Goal: Communication & Community: Ask a question

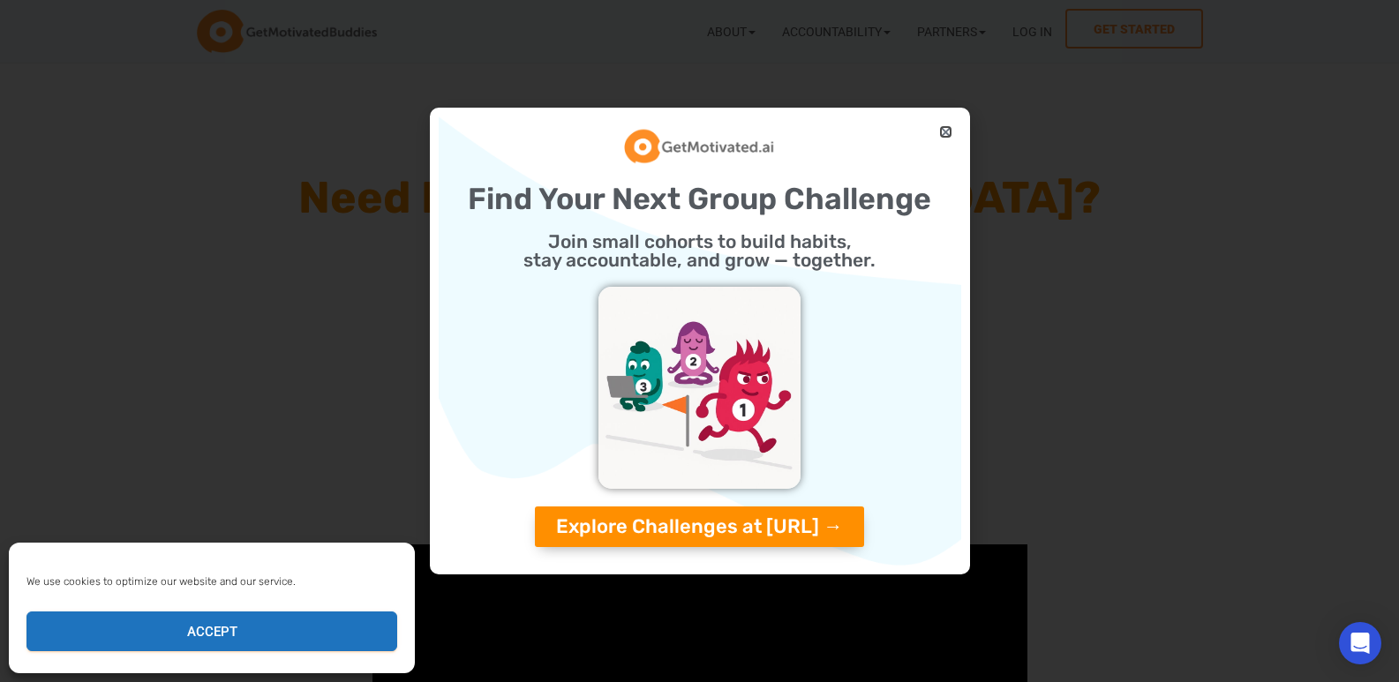
click at [942, 126] on icon "Close" at bounding box center [945, 131] width 13 height 13
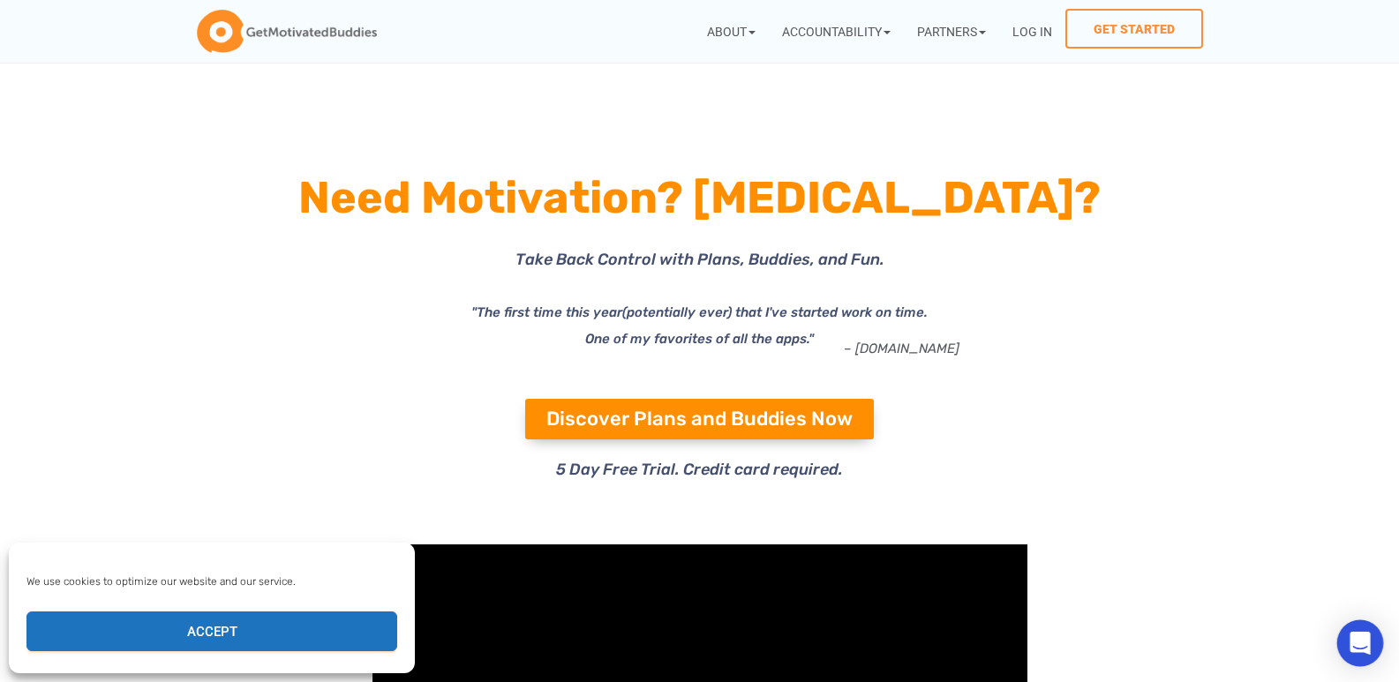
click at [1346, 645] on div "Open Intercom Messenger" at bounding box center [1361, 644] width 47 height 47
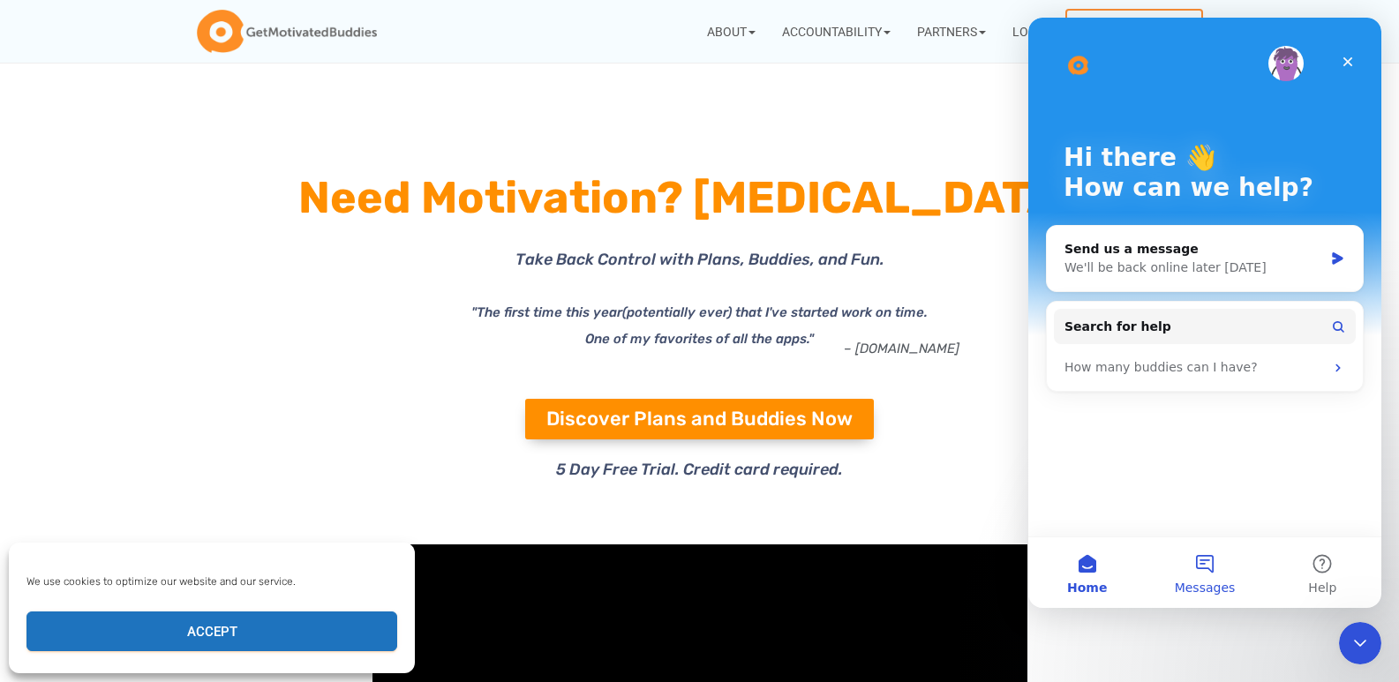
click at [1193, 578] on button "Messages" at bounding box center [1204, 573] width 117 height 71
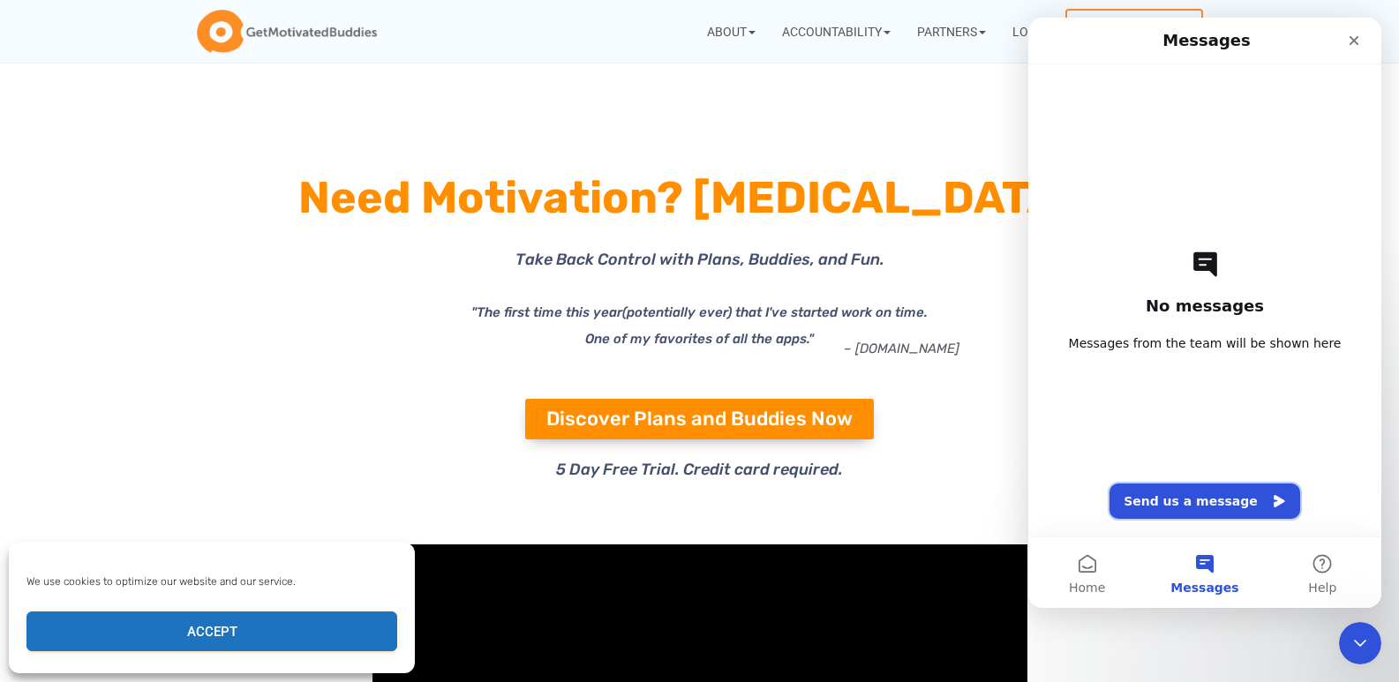
click at [1168, 484] on button "Send us a message" at bounding box center [1205, 501] width 191 height 35
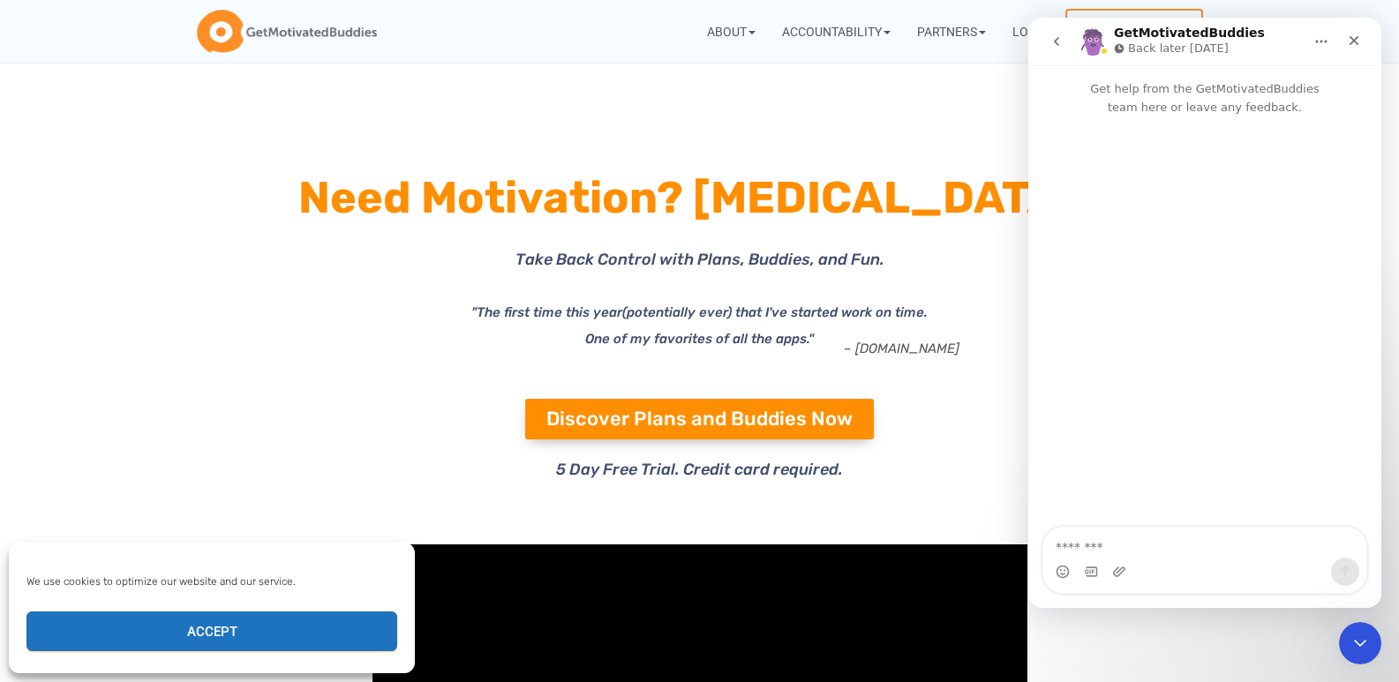
click at [1169, 503] on div "Intercom messenger" at bounding box center [1205, 323] width 353 height 413
click at [1157, 569] on div "Intercom messenger" at bounding box center [1205, 572] width 323 height 28
drag, startPoint x: 1160, startPoint y: 515, endPoint x: 1173, endPoint y: 530, distance: 20.0
click at [1169, 520] on div "Intercom messenger" at bounding box center [1205, 323] width 353 height 413
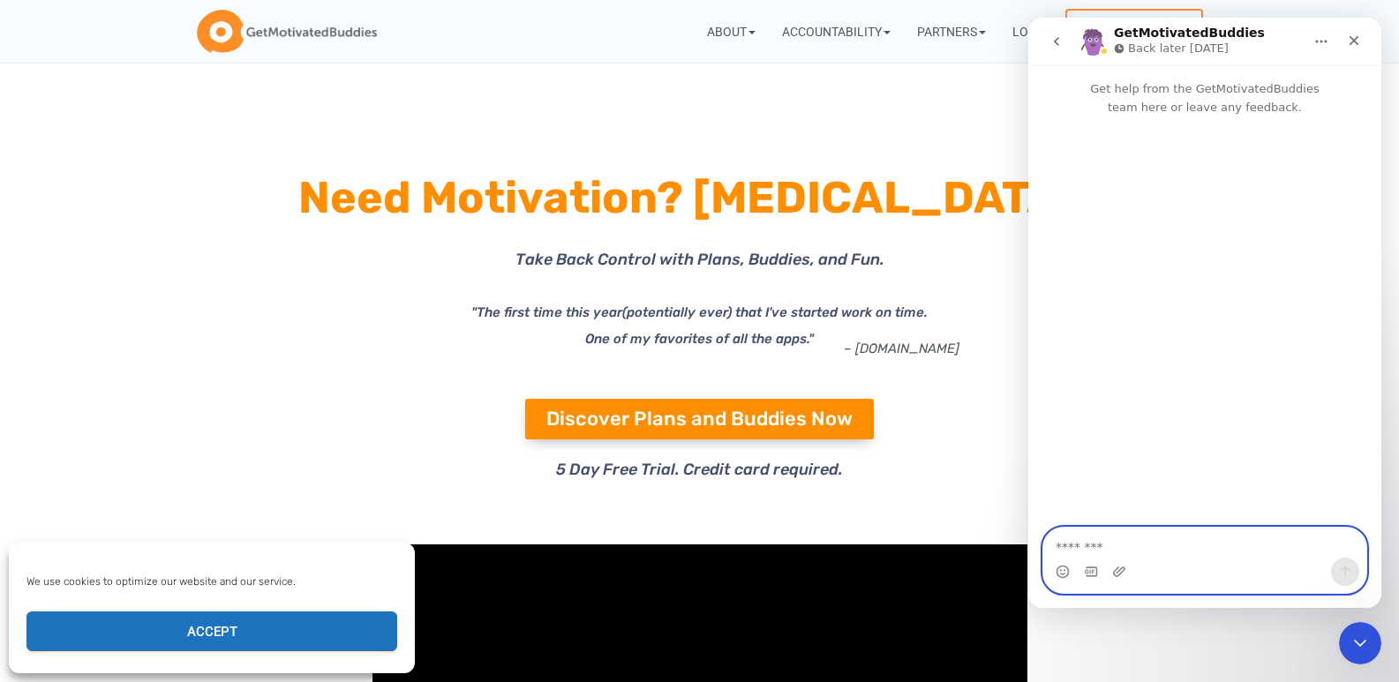
click at [1173, 530] on textarea "Message…" at bounding box center [1205, 543] width 323 height 30
paste textarea "**********"
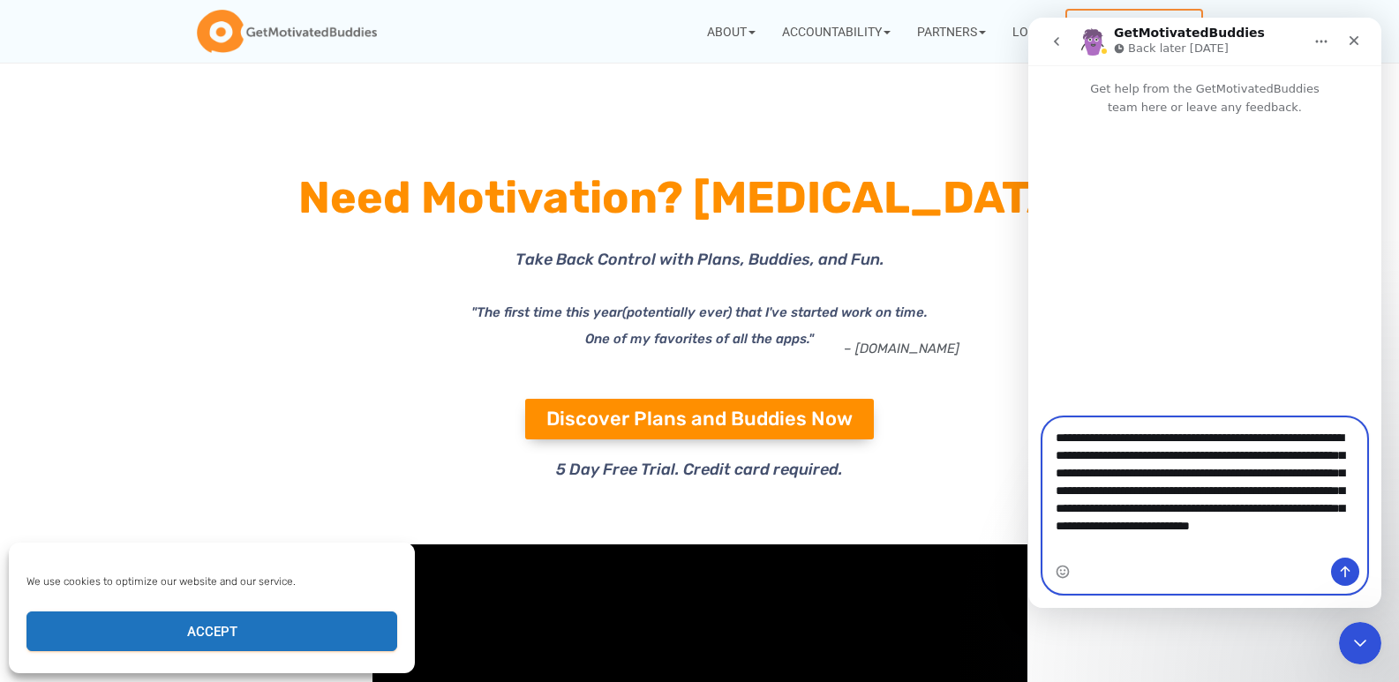
scroll to position [188, 0]
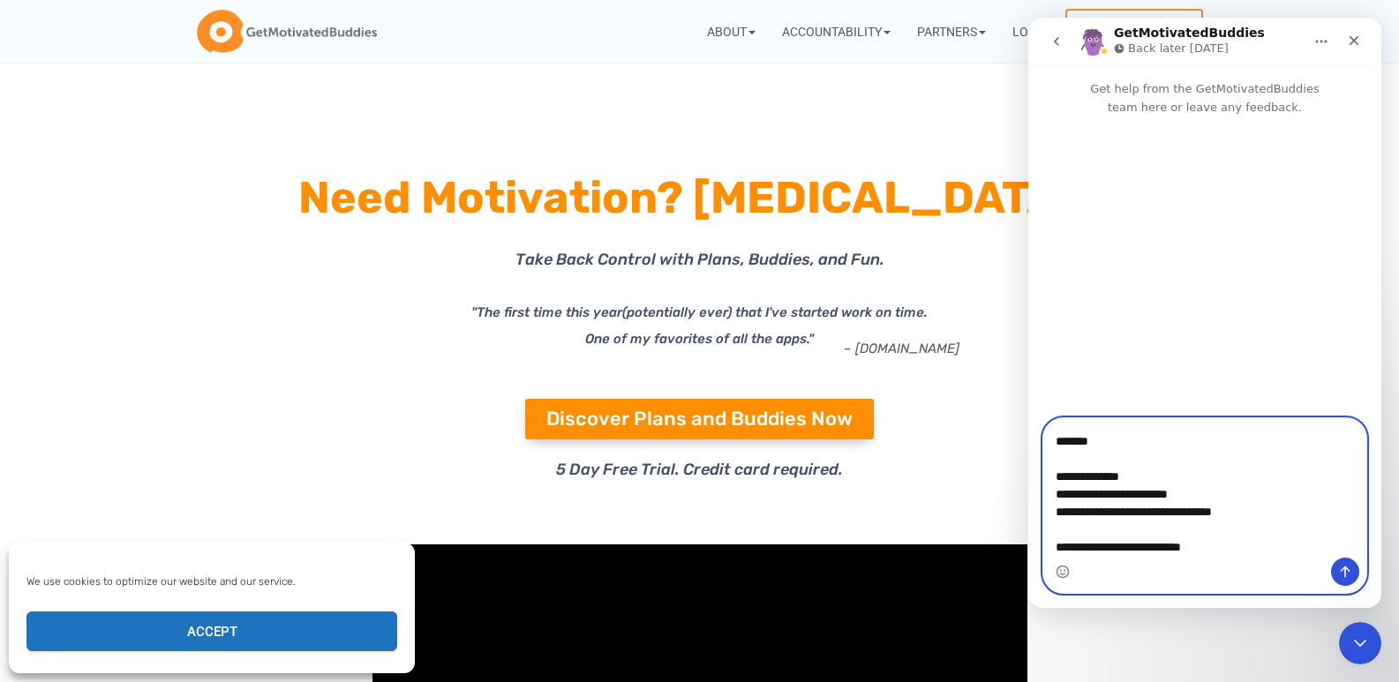
type textarea "**********"
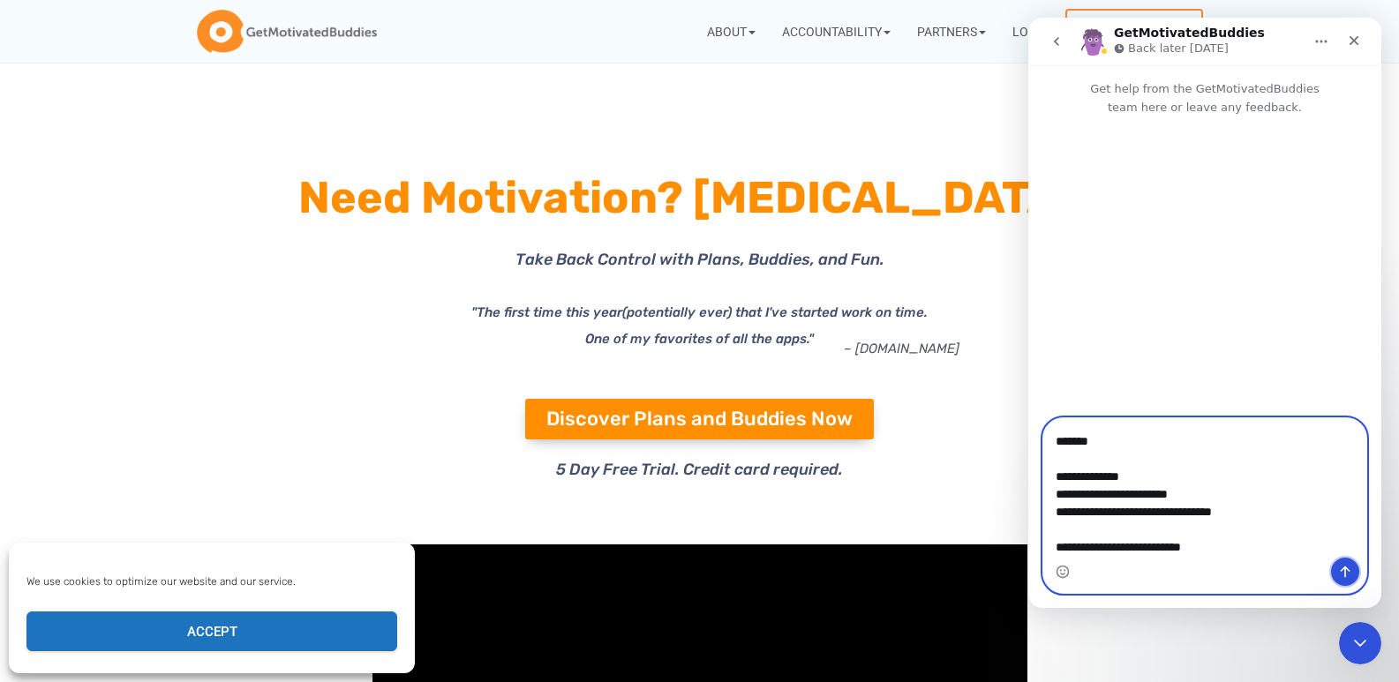
click at [1346, 578] on icon "Send a message…" at bounding box center [1345, 572] width 14 height 14
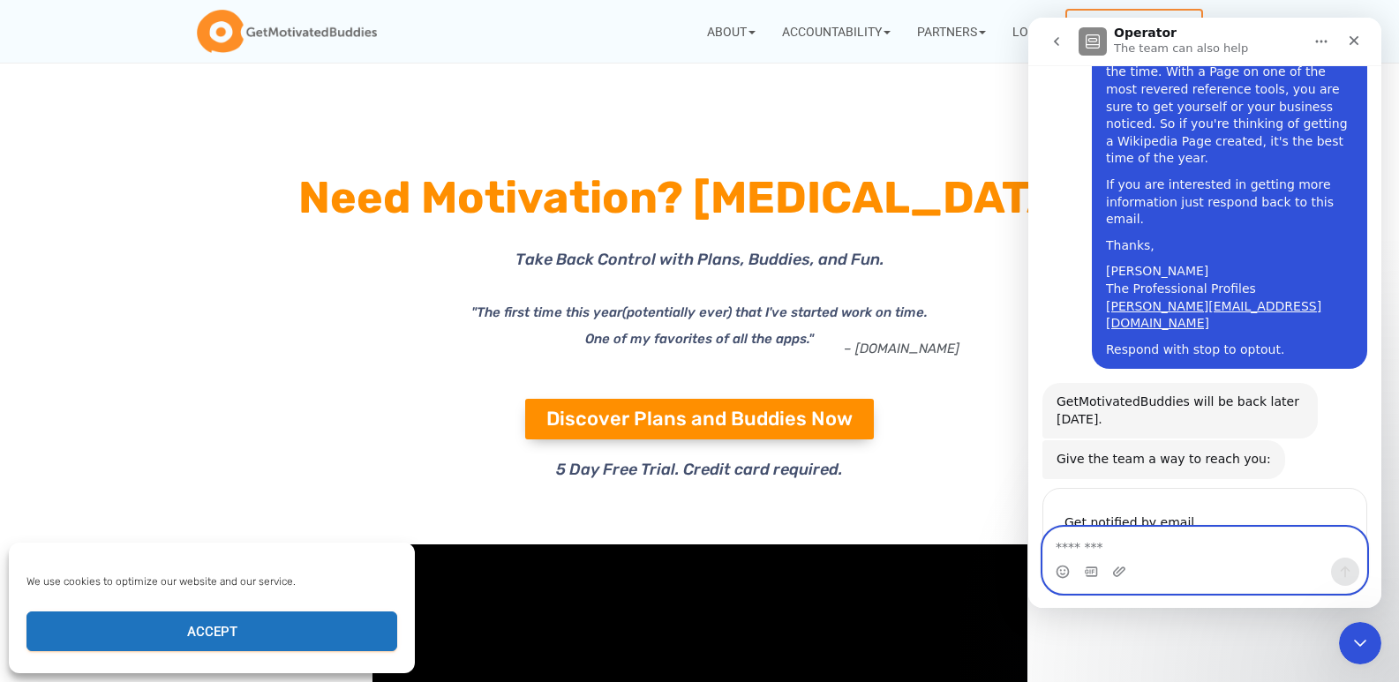
scroll to position [179, 0]
